Goal: Task Accomplishment & Management: Use online tool/utility

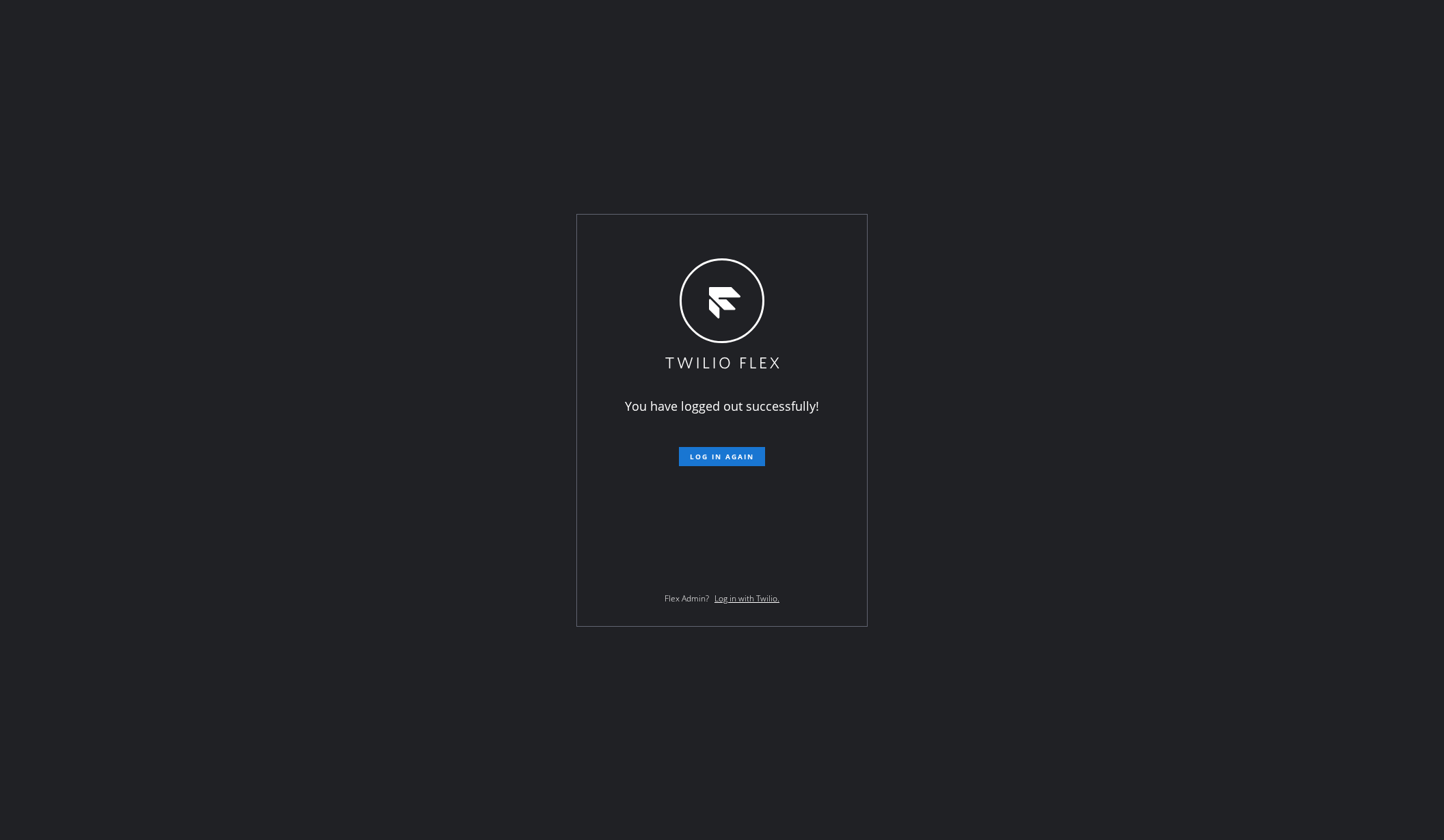
click at [227, 597] on div "You have logged out successfully! Log in again Flex Admin? Log in with Twilio." at bounding box center [722, 420] width 1444 height 840
click at [214, 410] on div "You have logged out successfully! Log in again Flex Admin? Log in with Twilio." at bounding box center [722, 420] width 1444 height 840
click at [705, 461] on button "Log in again" at bounding box center [721, 456] width 86 height 19
click at [705, 460] on button "Log in again" at bounding box center [721, 456] width 86 height 19
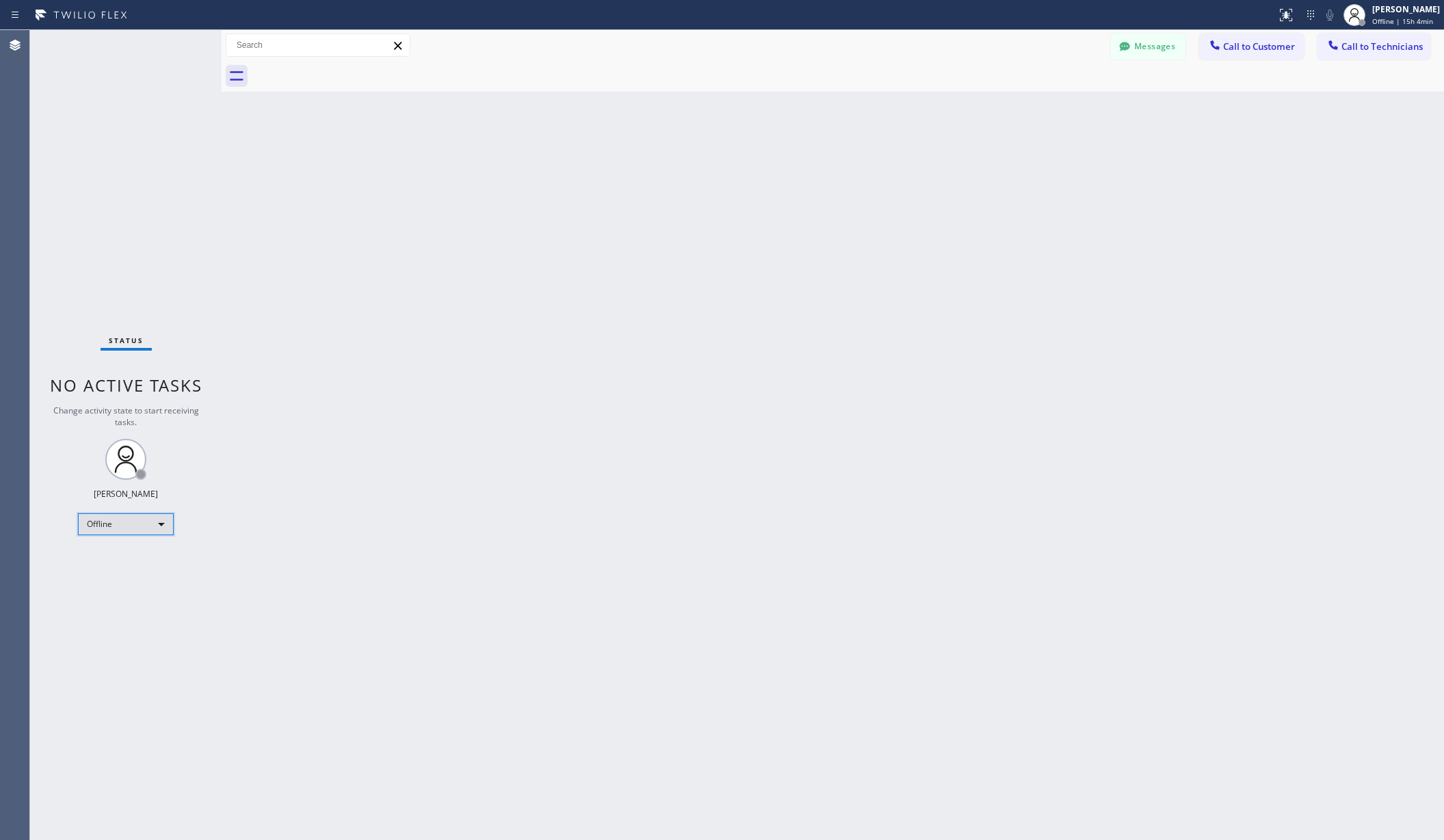
click at [118, 526] on div "Offline" at bounding box center [126, 524] width 95 height 22
click at [128, 572] on li "Unavailable" at bounding box center [125, 577] width 92 height 16
click at [430, 528] on div "Back to Dashboard Change Sender ID Customers Technicians AA [PERSON_NAME] [DATE…" at bounding box center [832, 436] width 1223 height 810
click at [287, 293] on div "Back to Dashboard Change Sender ID Customers Technicians AA [PERSON_NAME] [DATE…" at bounding box center [832, 436] width 1223 height 810
click at [301, 326] on div "Back to Dashboard Change Sender ID Customers Technicians AA [PERSON_NAME] [DATE…" at bounding box center [832, 436] width 1223 height 810
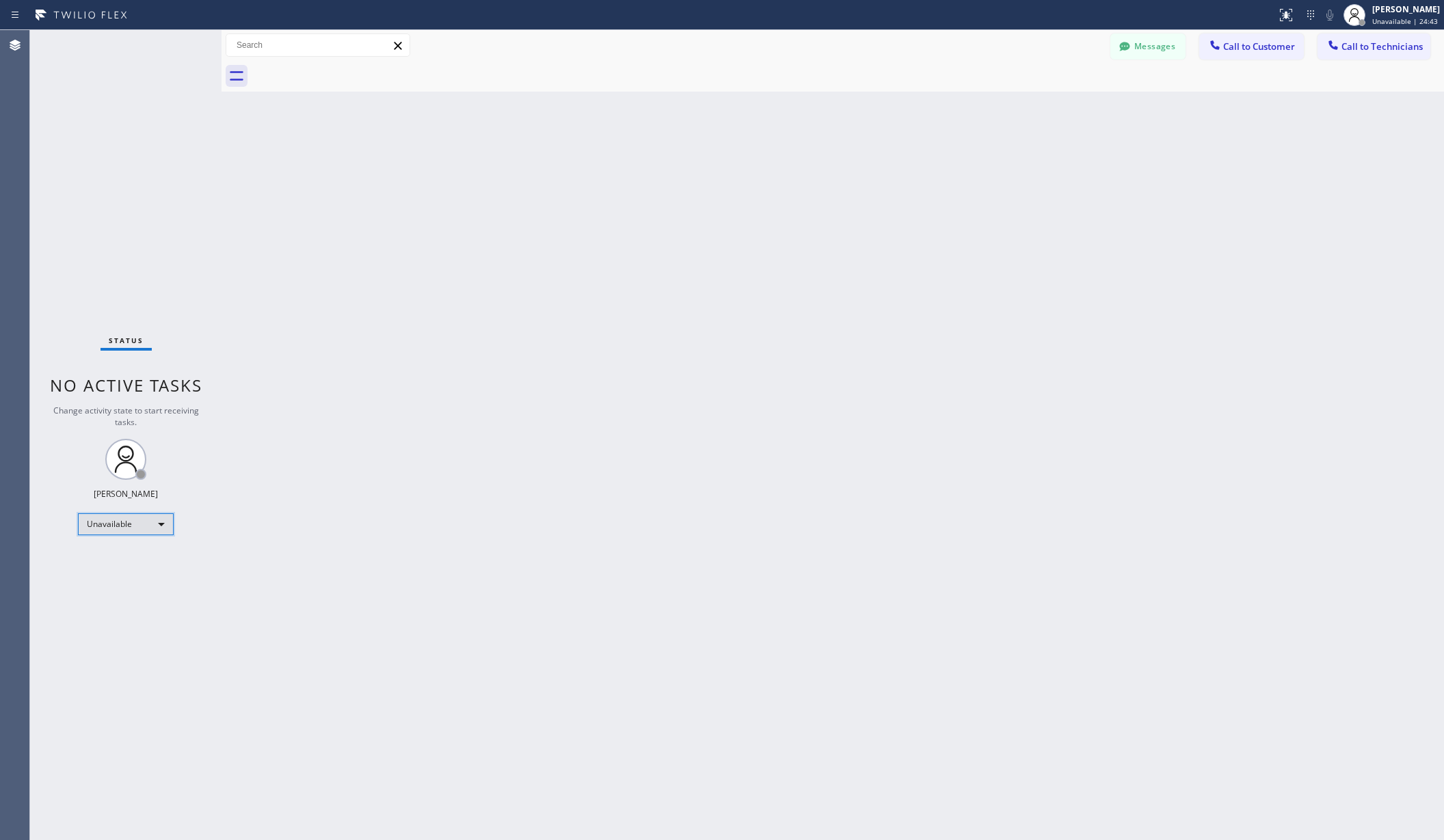
click at [146, 524] on div "Unavailable" at bounding box center [126, 524] width 95 height 22
click at [108, 561] on li "Available" at bounding box center [125, 561] width 92 height 16
click at [485, 573] on div "Back to Dashboard Change Sender ID Customers Technicians AA [PERSON_NAME] [DATE…" at bounding box center [832, 436] width 1223 height 810
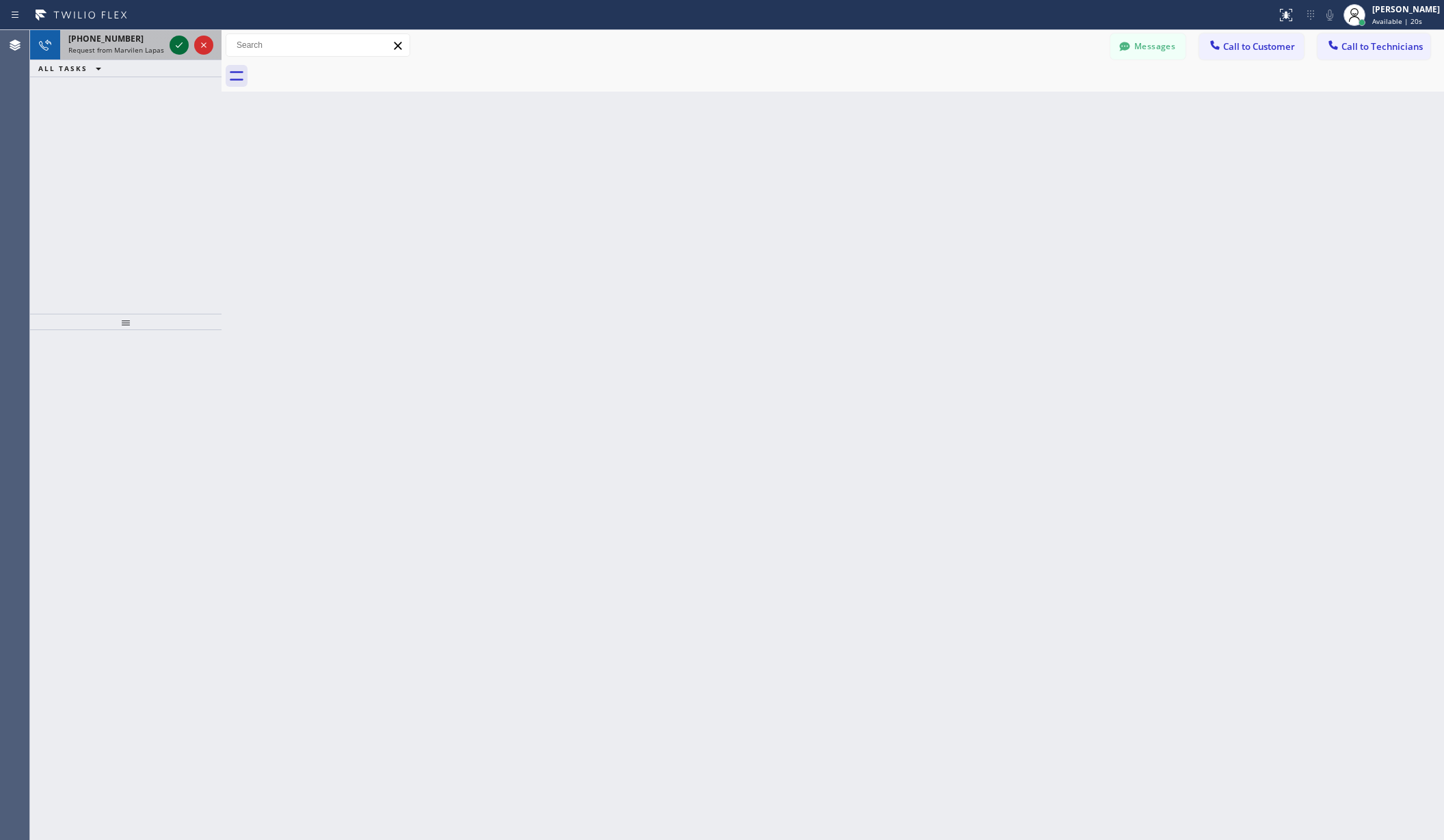
click at [180, 42] on icon at bounding box center [179, 45] width 16 height 16
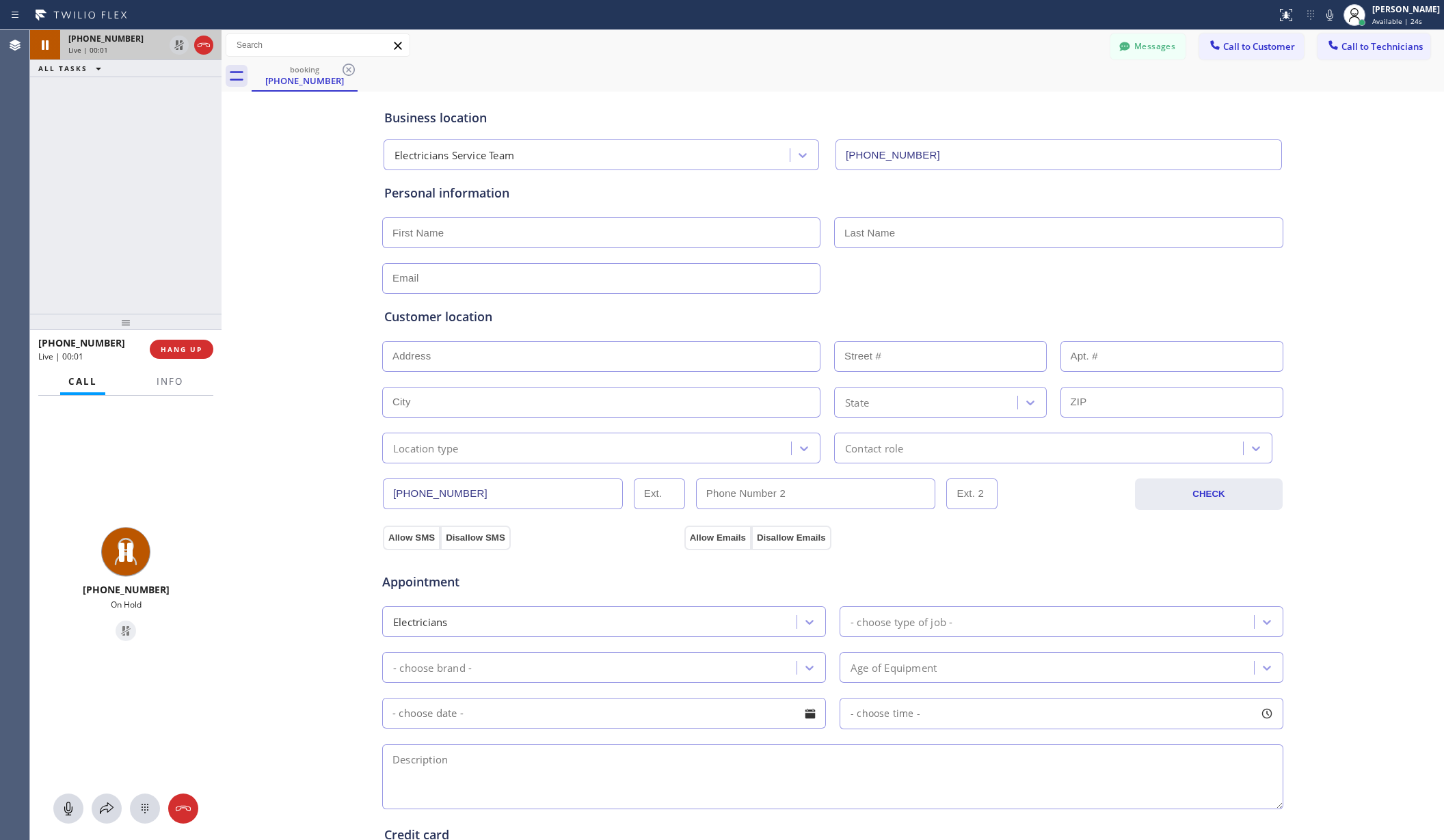
type input "[PHONE_NUMBER]"
click at [679, 69] on div "booking [PHONE_NUMBER]" at bounding box center [848, 75] width 1192 height 30
click at [62, 815] on icon at bounding box center [68, 809] width 16 height 16
click at [888, 72] on div "booking [PHONE_NUMBER]" at bounding box center [848, 75] width 1192 height 30
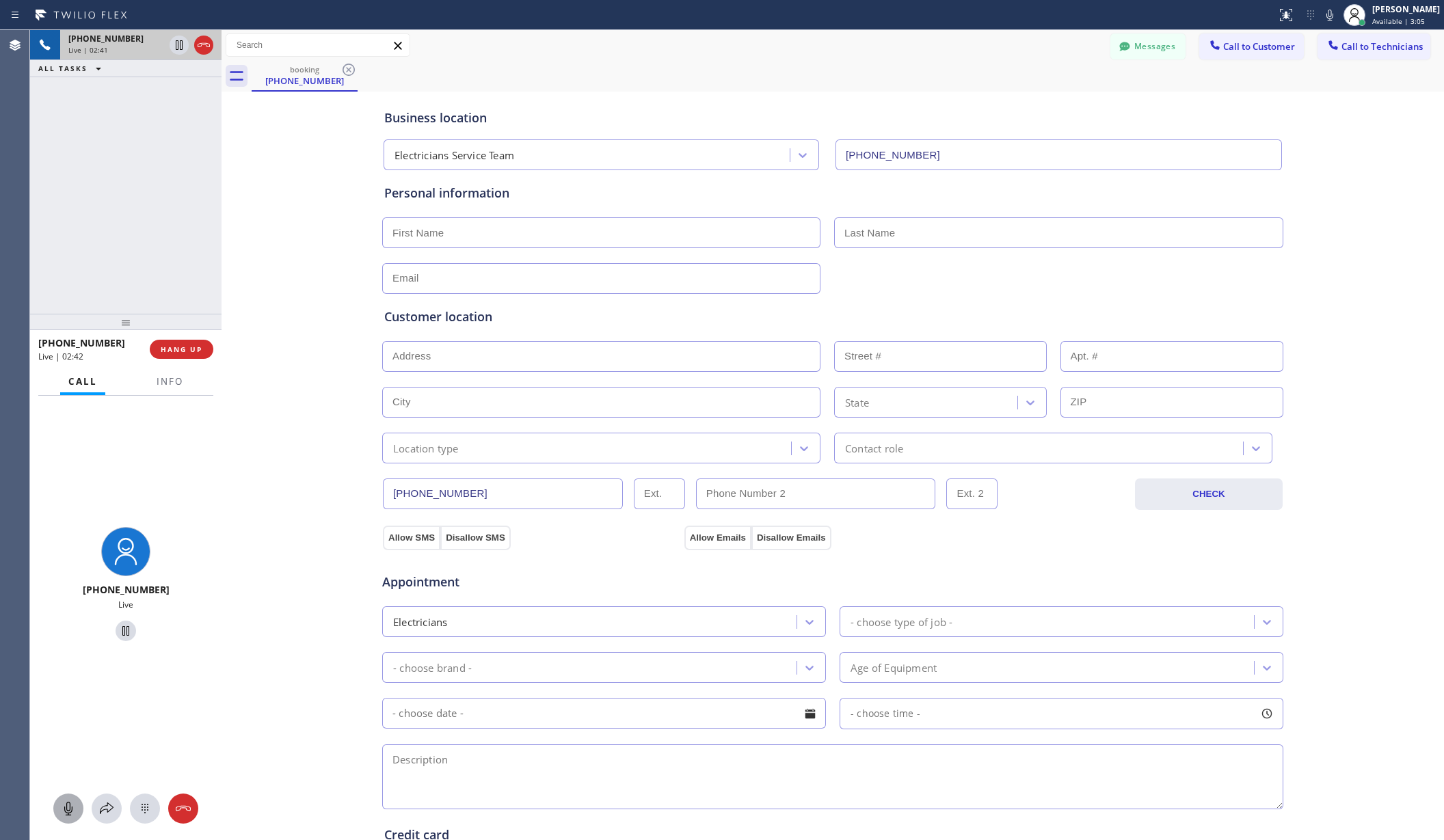
click at [888, 72] on div "booking [PHONE_NUMBER]" at bounding box center [848, 75] width 1192 height 30
drag, startPoint x: 105, startPoint y: 345, endPoint x: 47, endPoint y: 340, distance: 58.2
click at [47, 340] on div "[PHONE_NUMBER]" at bounding box center [89, 343] width 102 height 13
copy span "9512139290"
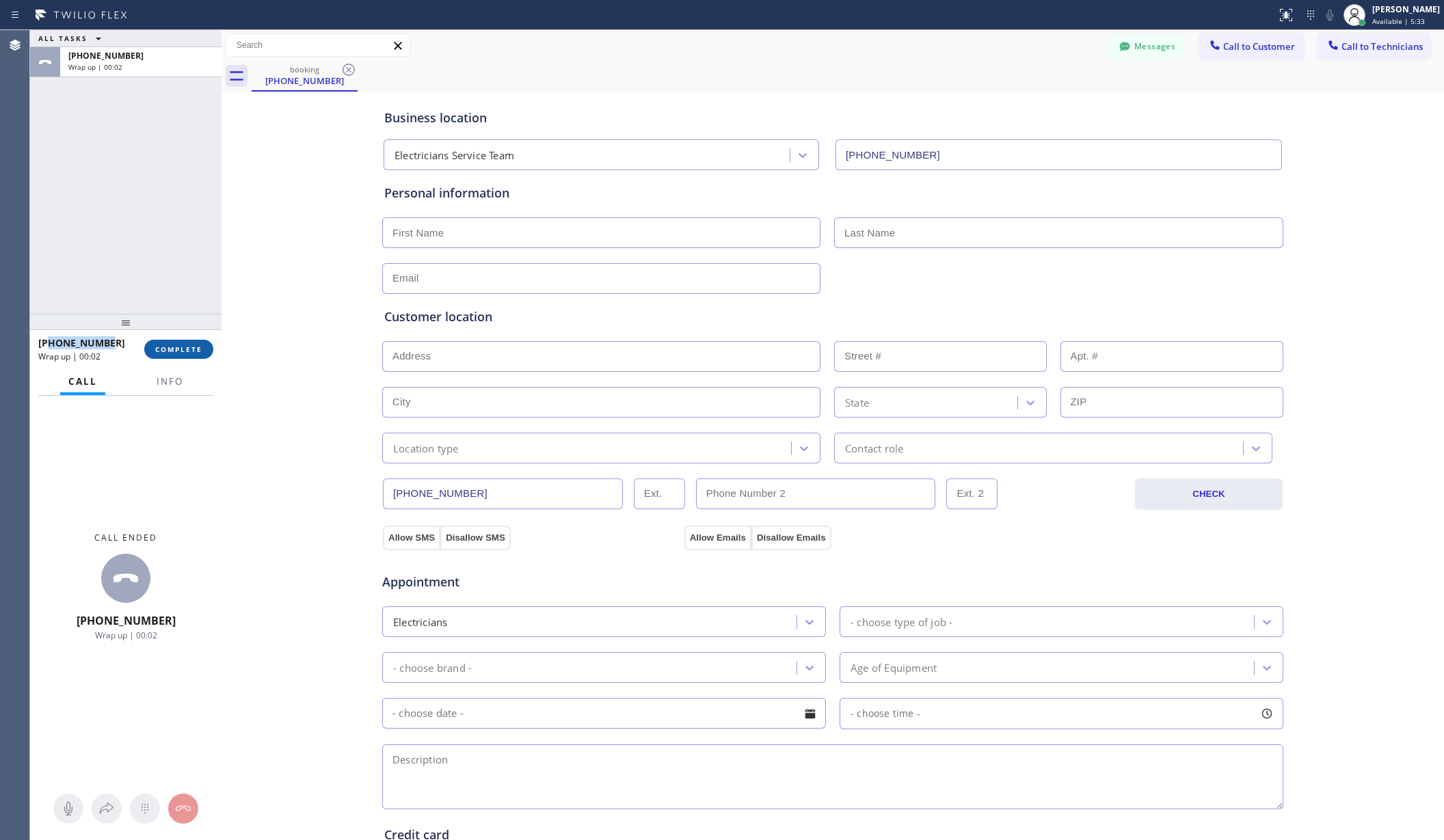
click at [185, 345] on span "COMPLETE" at bounding box center [179, 349] width 47 height 10
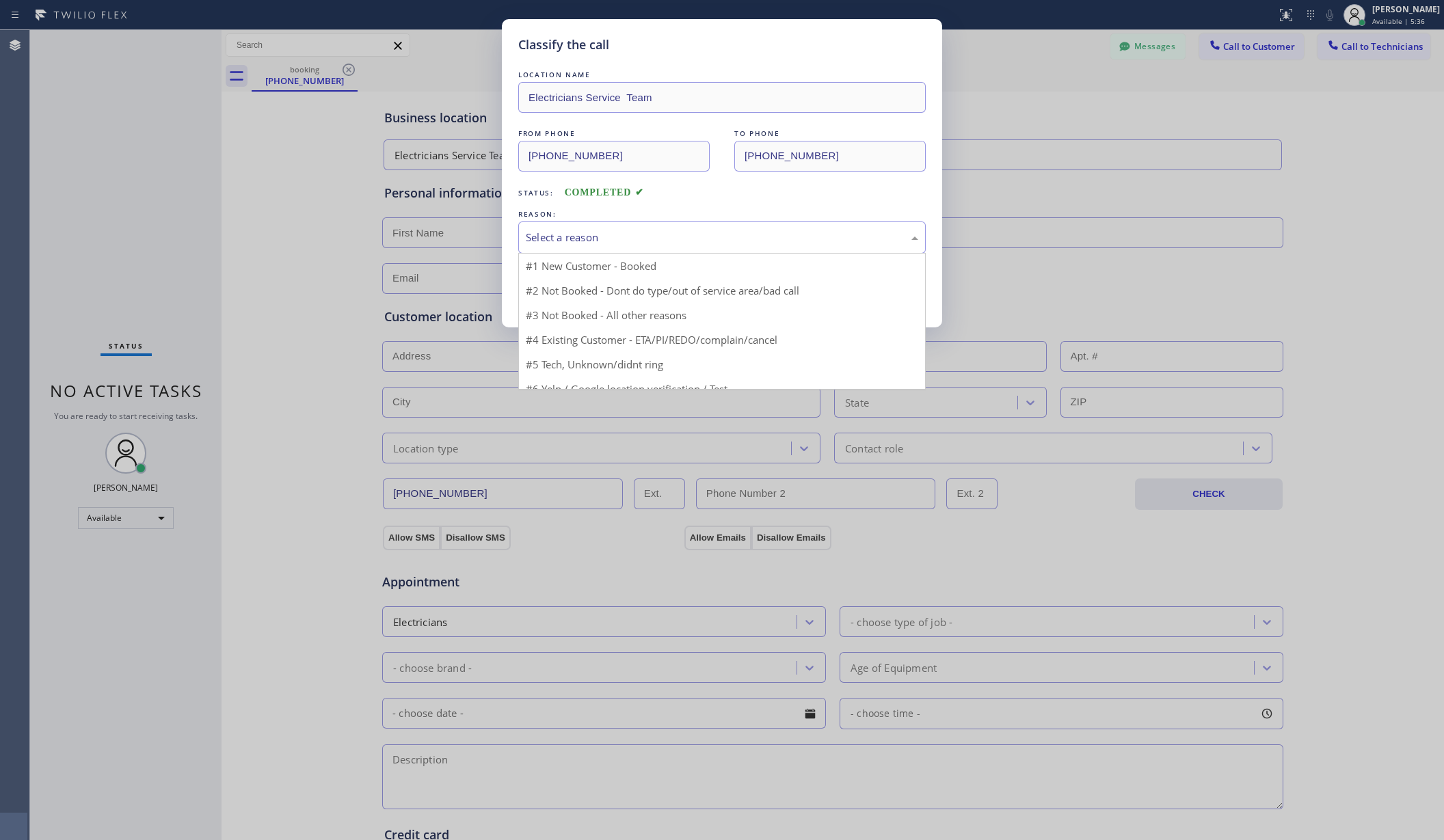
click at [679, 227] on div "Select a reason" at bounding box center [722, 237] width 408 height 32
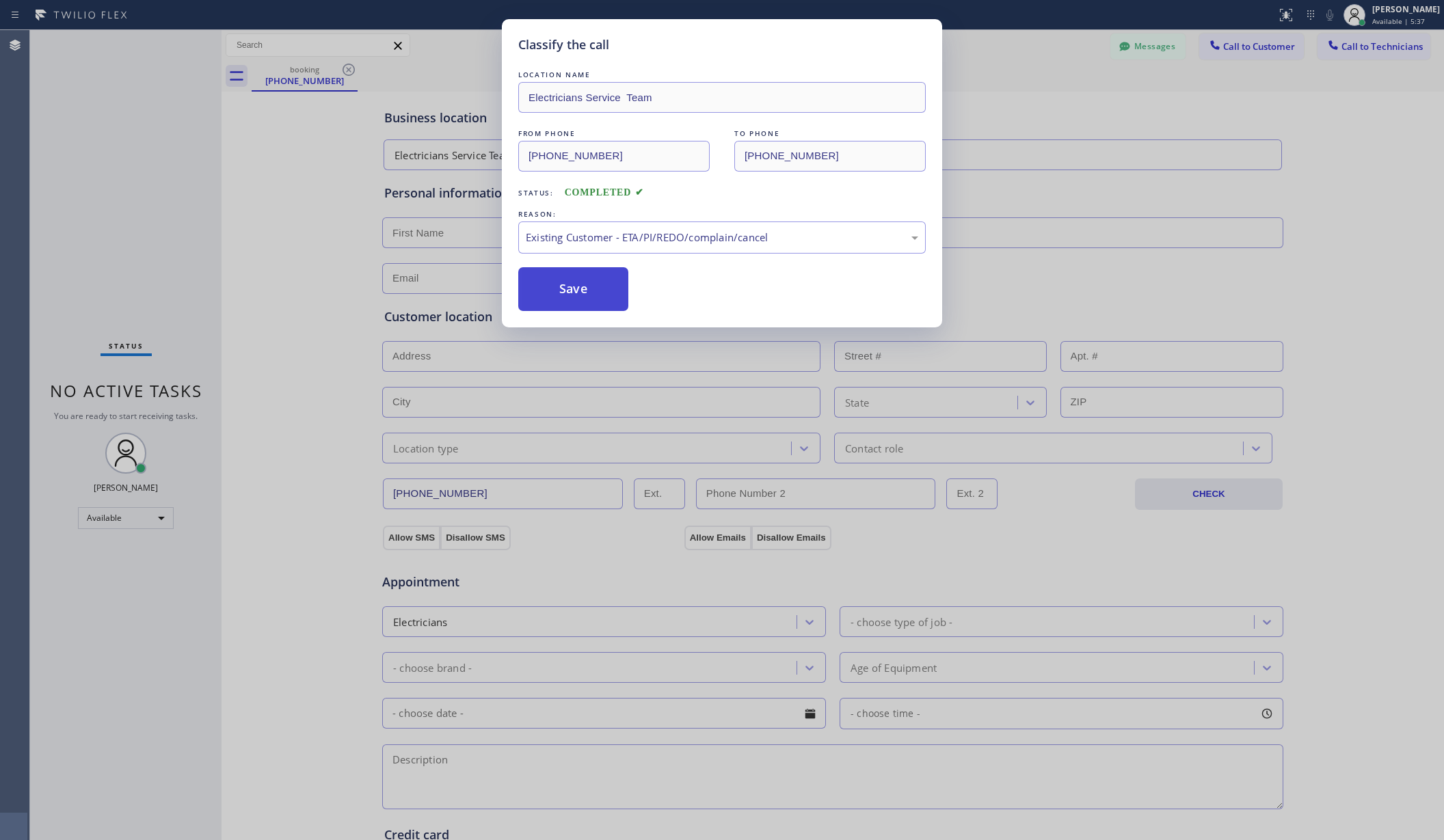
click at [572, 294] on button "Save" at bounding box center [573, 289] width 110 height 43
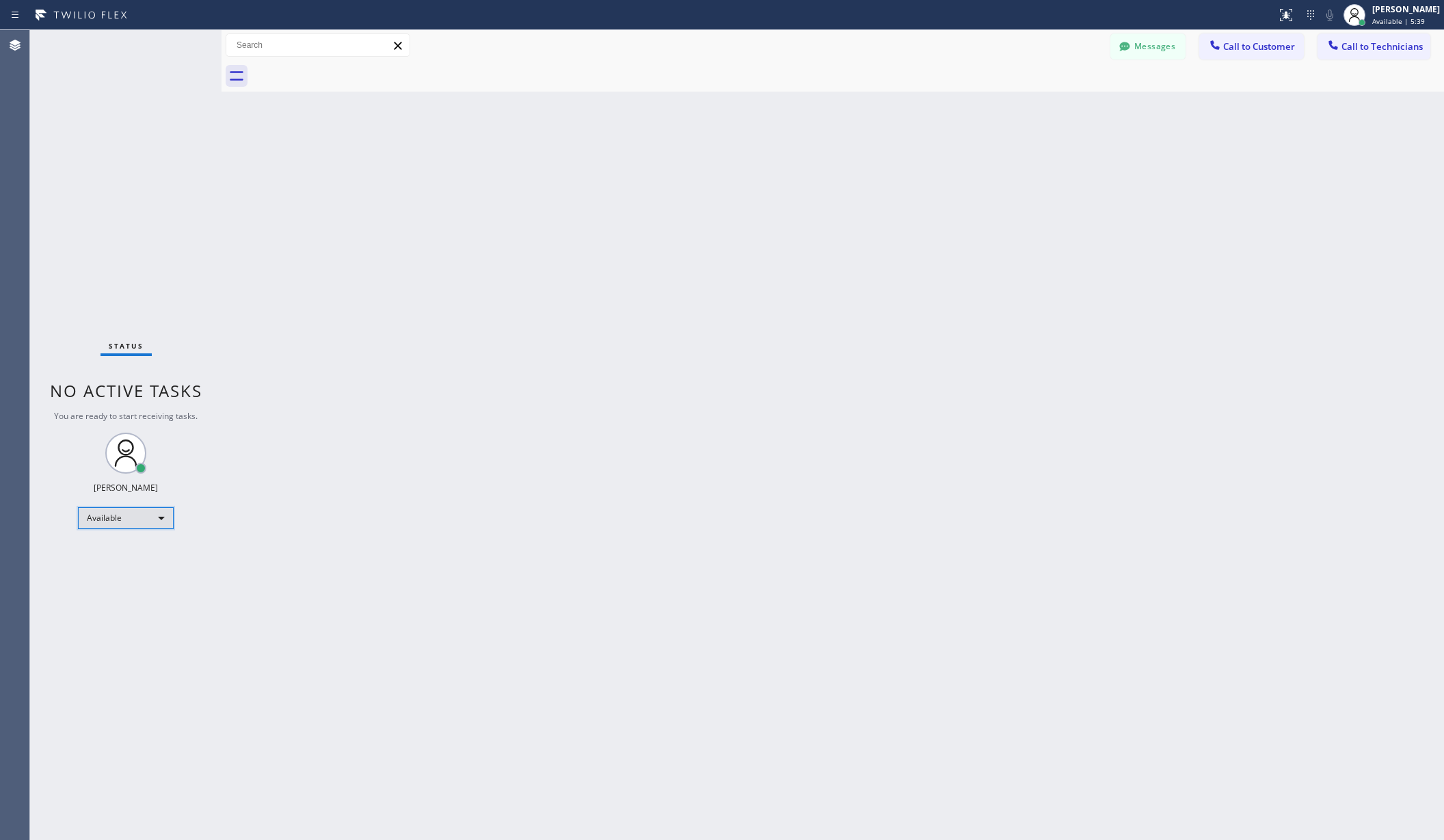
click at [128, 517] on div "Available" at bounding box center [126, 518] width 95 height 22
click at [121, 566] on li "Unavailable" at bounding box center [125, 571] width 92 height 16
click at [420, 530] on div "Back to Dashboard Change Sender ID Customers Technicians AA [PERSON_NAME] [DATE…" at bounding box center [832, 436] width 1223 height 810
